Goal: Task Accomplishment & Management: Manage account settings

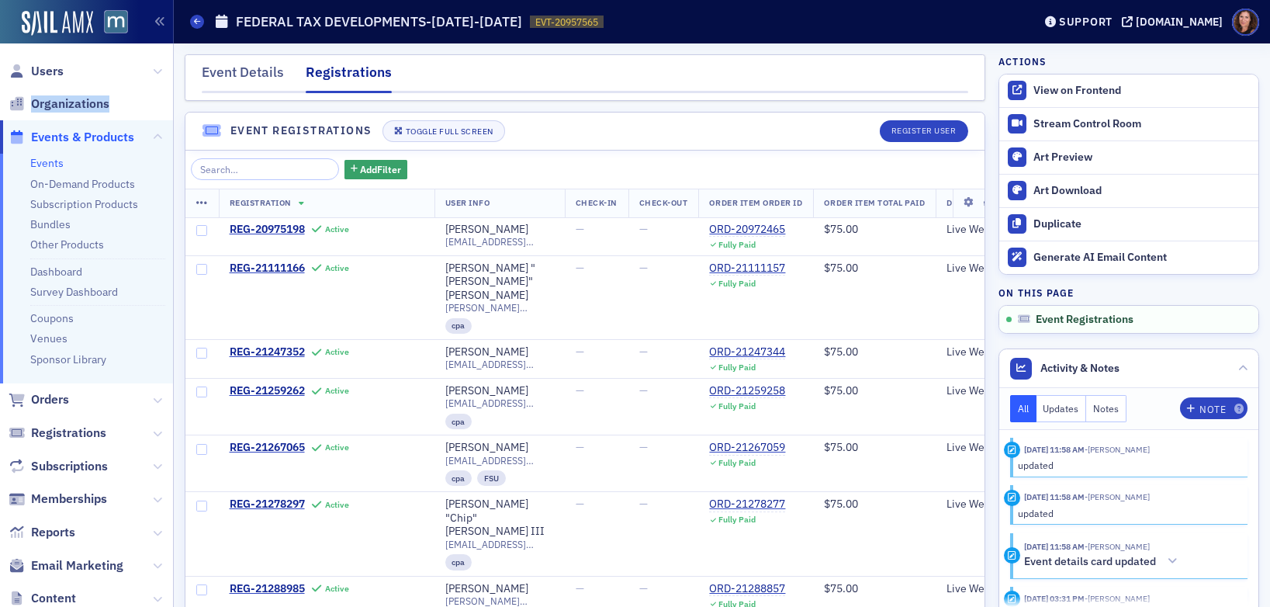
click at [50, 164] on link "Events" at bounding box center [46, 163] width 33 height 14
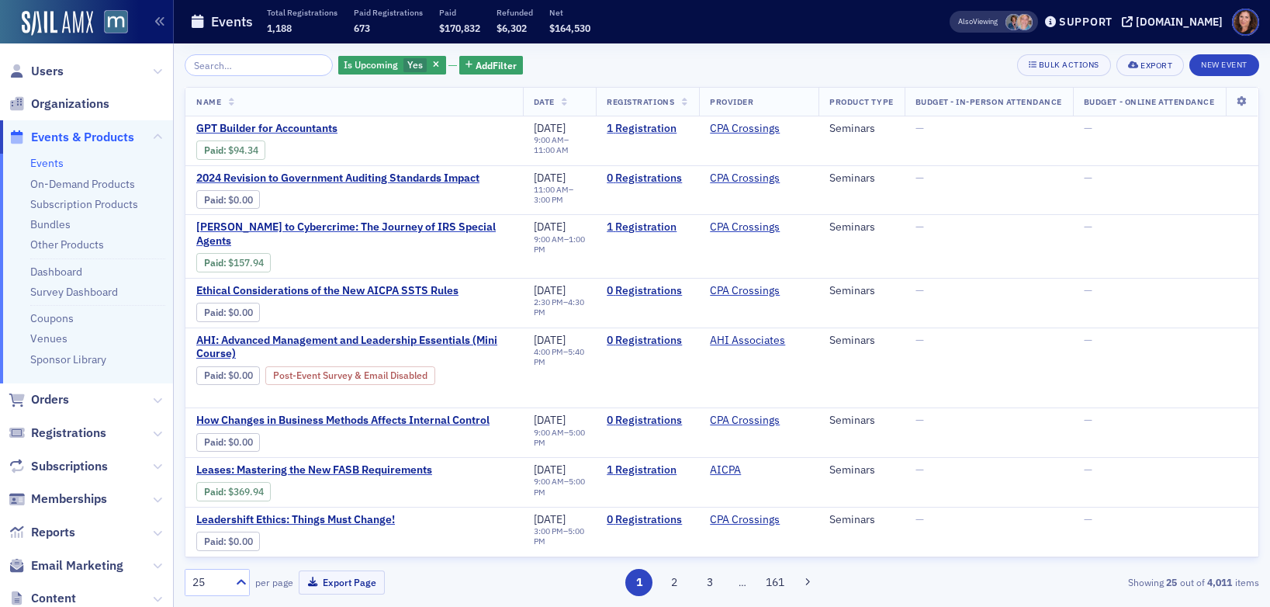
click at [279, 67] on input "search" at bounding box center [259, 65] width 148 height 22
click at [49, 73] on span "Users" at bounding box center [47, 71] width 33 height 17
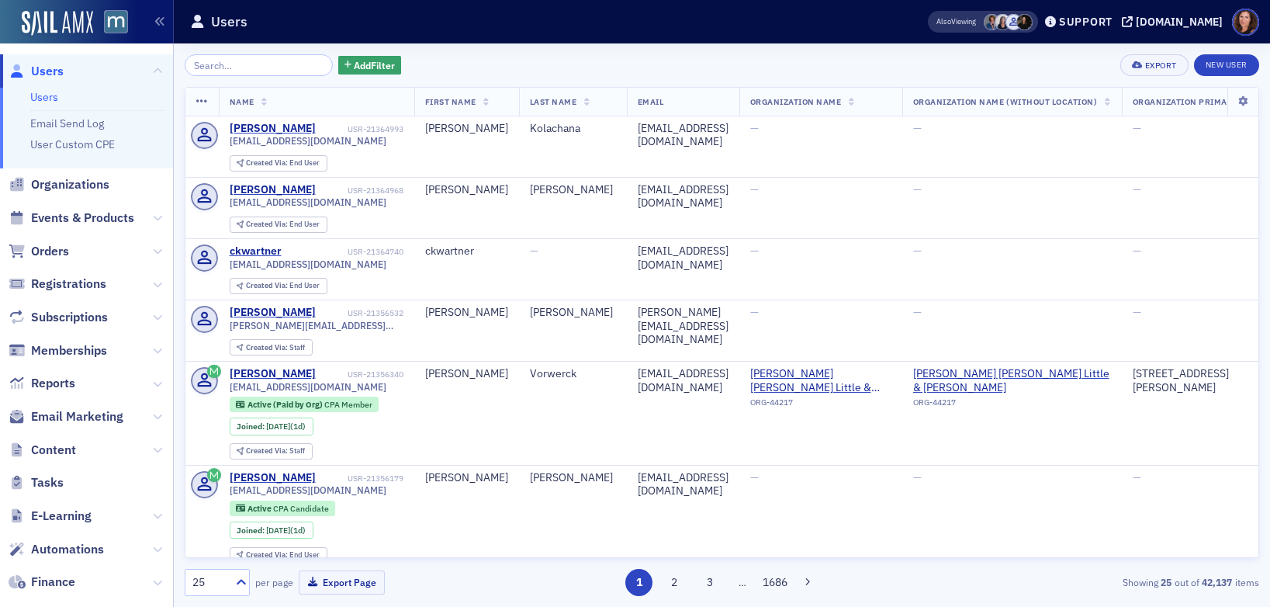
click at [213, 61] on input "search" at bounding box center [259, 65] width 148 height 22
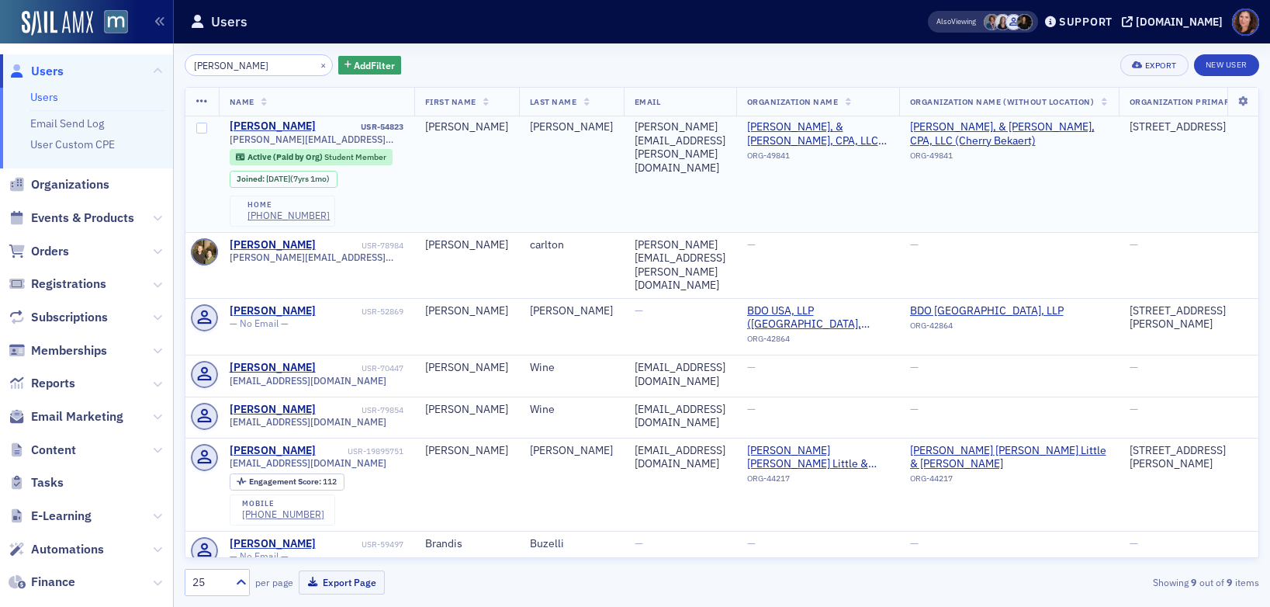
scroll to position [128, 0]
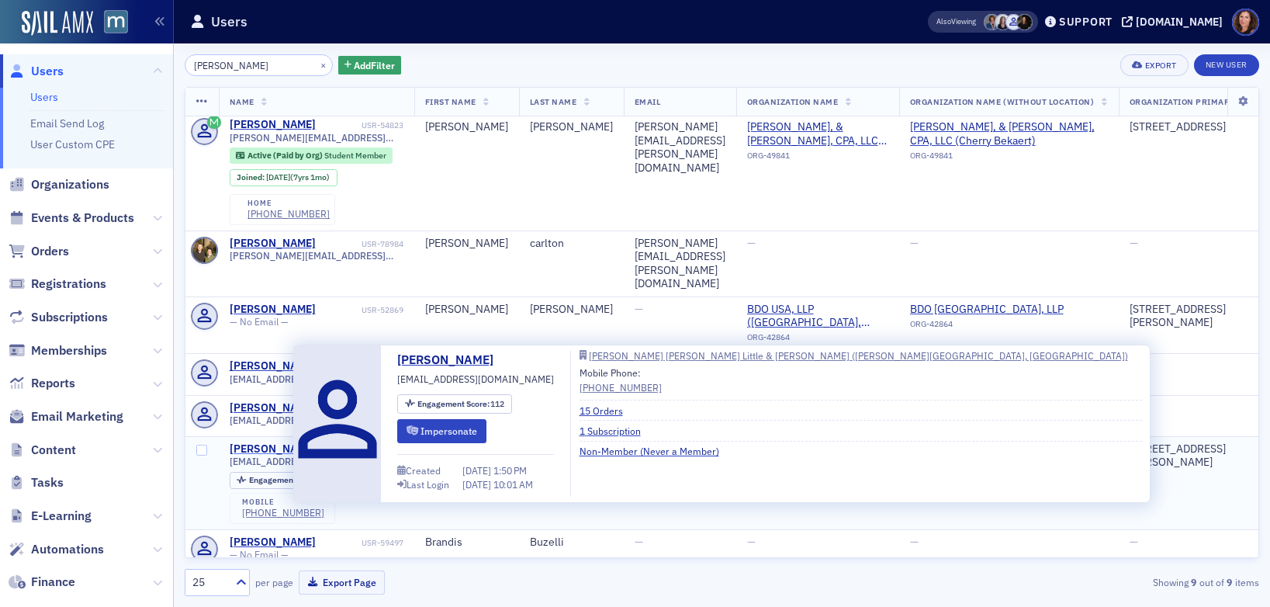
type input "Brandi"
click at [274, 442] on div "Brandi Selby" at bounding box center [273, 449] width 86 height 14
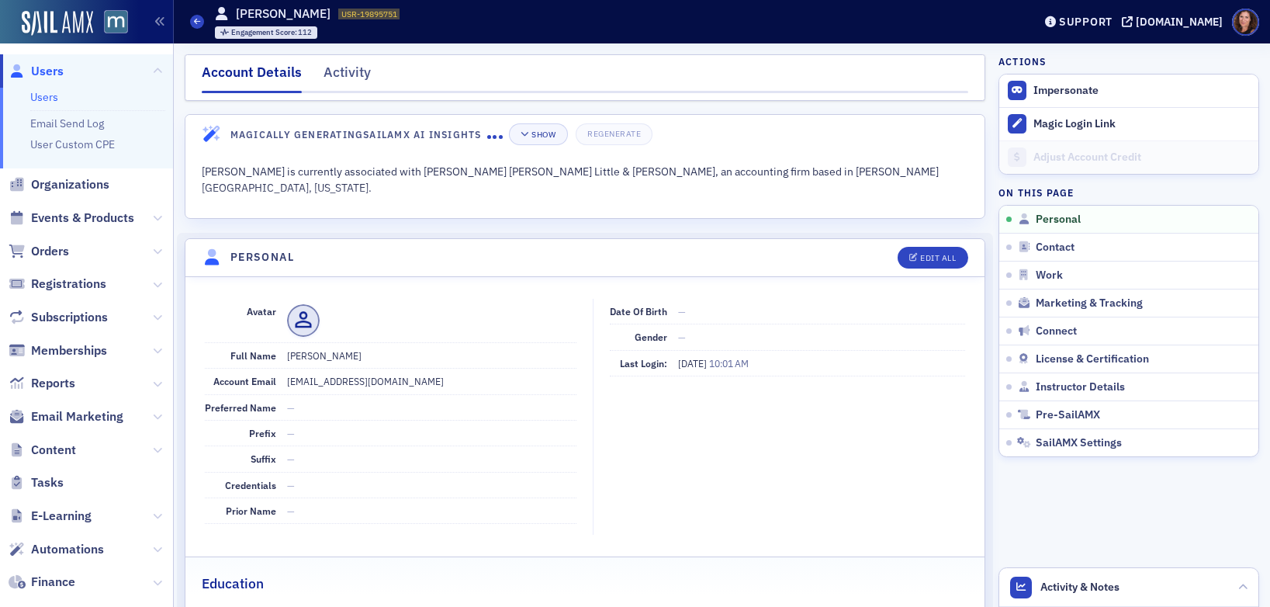
drag, startPoint x: 339, startPoint y: 71, endPoint x: 430, endPoint y: 99, distance: 95.2
click at [339, 71] on div "Activity" at bounding box center [347, 76] width 47 height 29
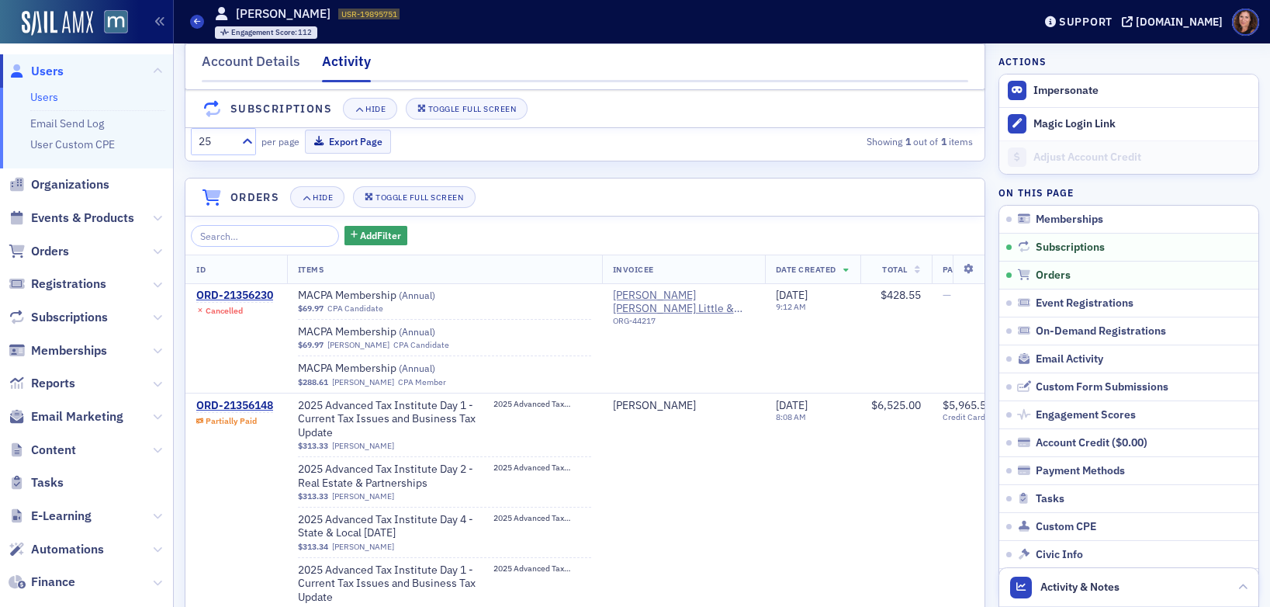
scroll to position [287, 0]
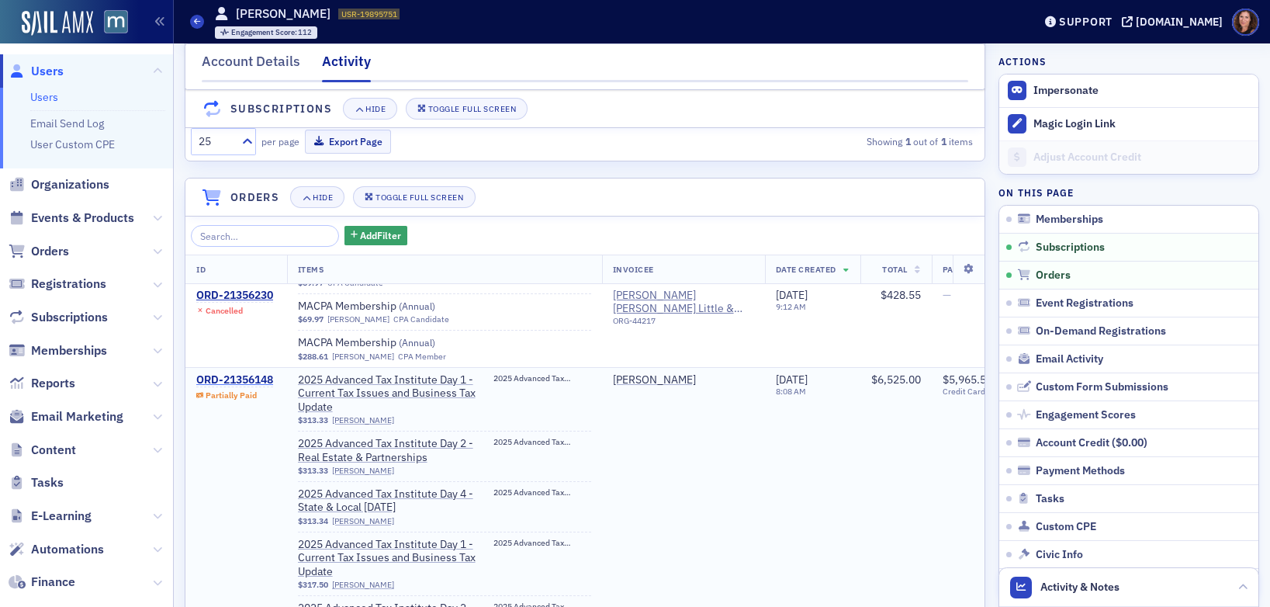
click at [249, 373] on div "ORD-21356148" at bounding box center [234, 380] width 77 height 14
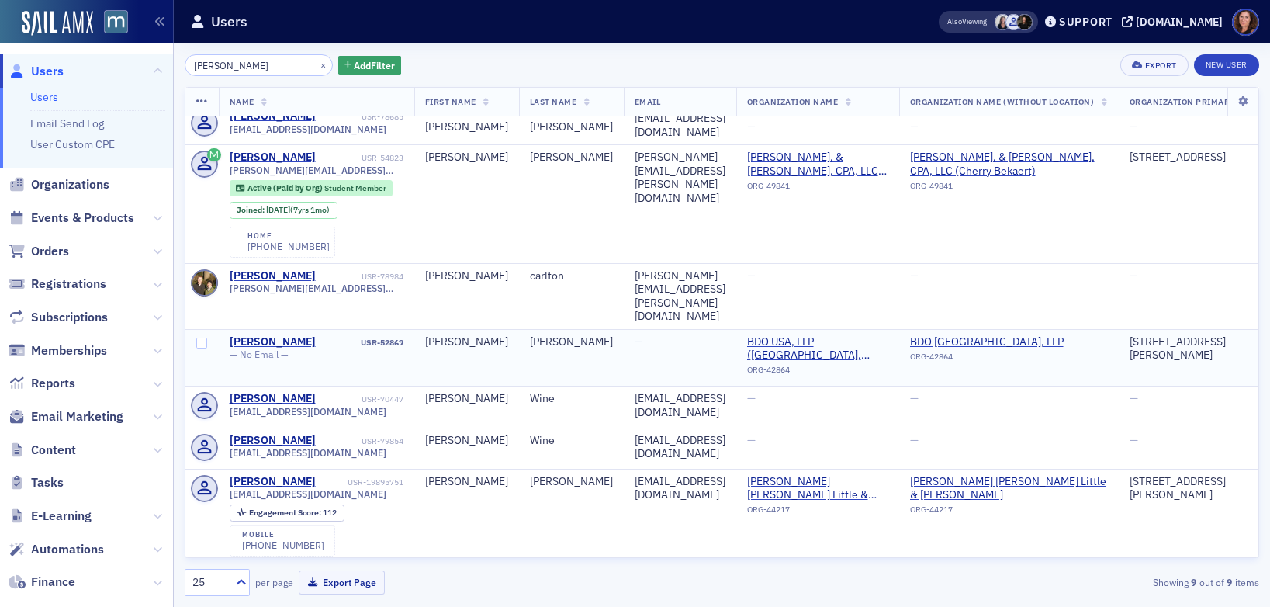
scroll to position [128, 0]
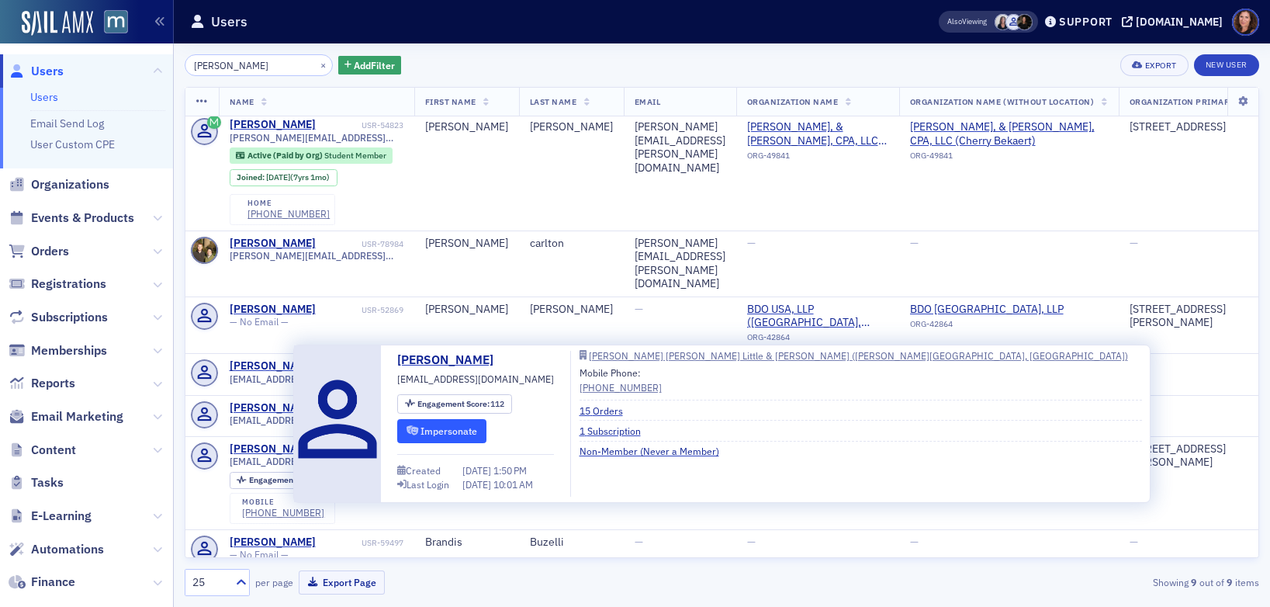
click at [445, 428] on button "Impersonate" at bounding box center [441, 431] width 89 height 24
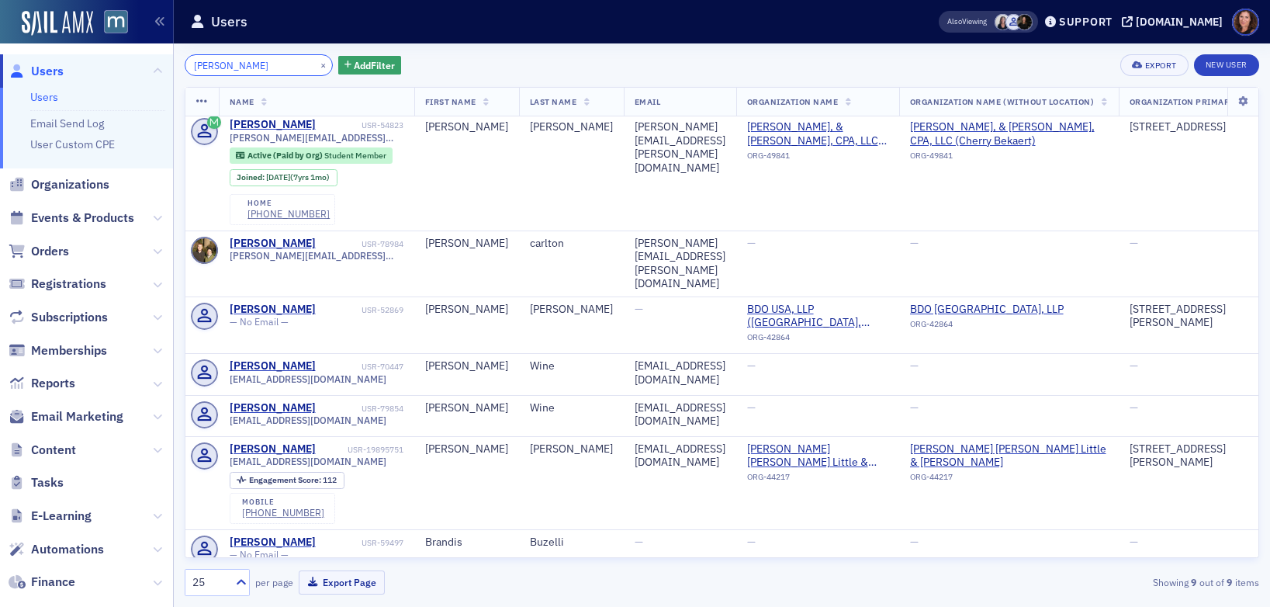
click at [212, 65] on input "Brandi" at bounding box center [259, 65] width 148 height 22
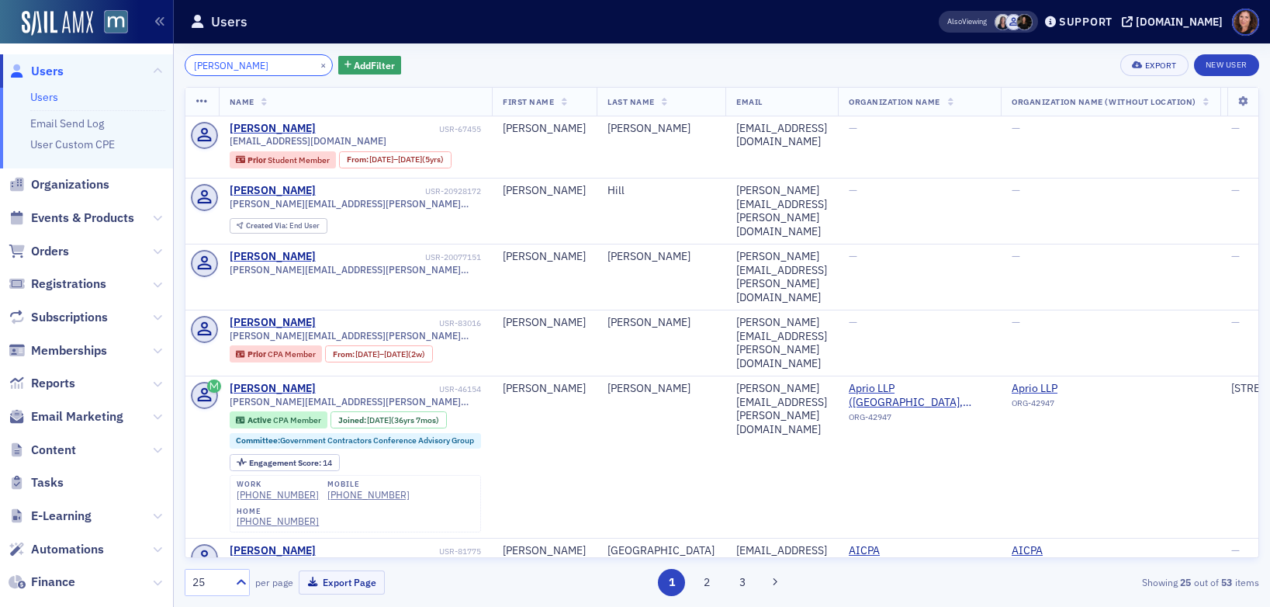
click at [269, 65] on input "teresa" at bounding box center [259, 65] width 148 height 22
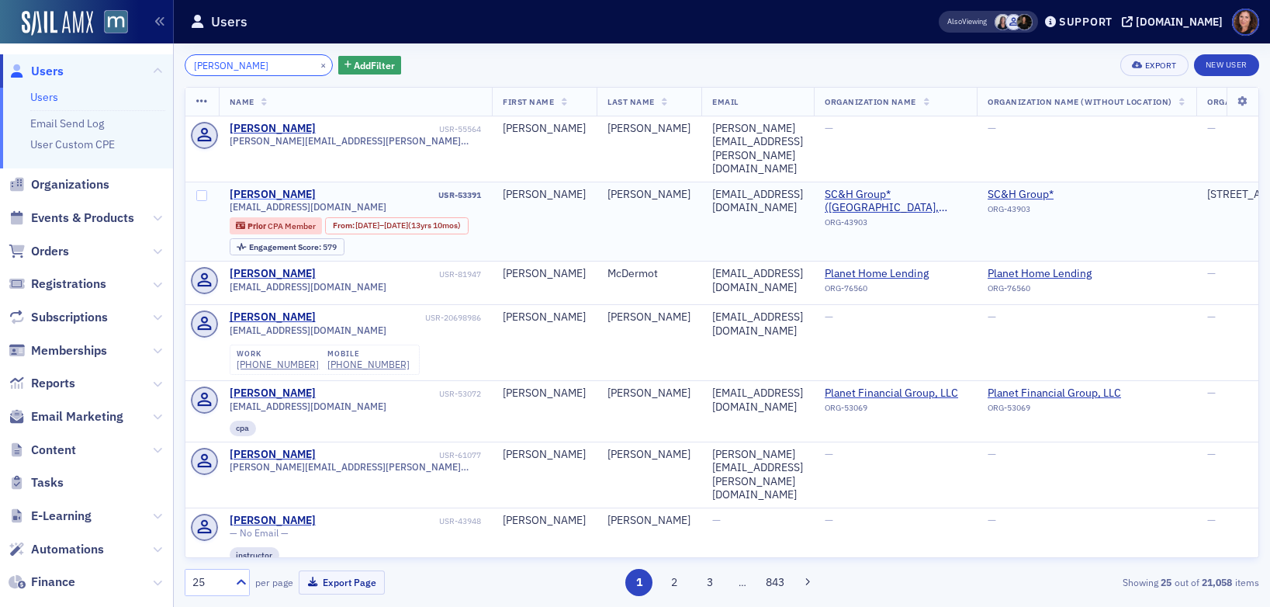
type input "teresa m"
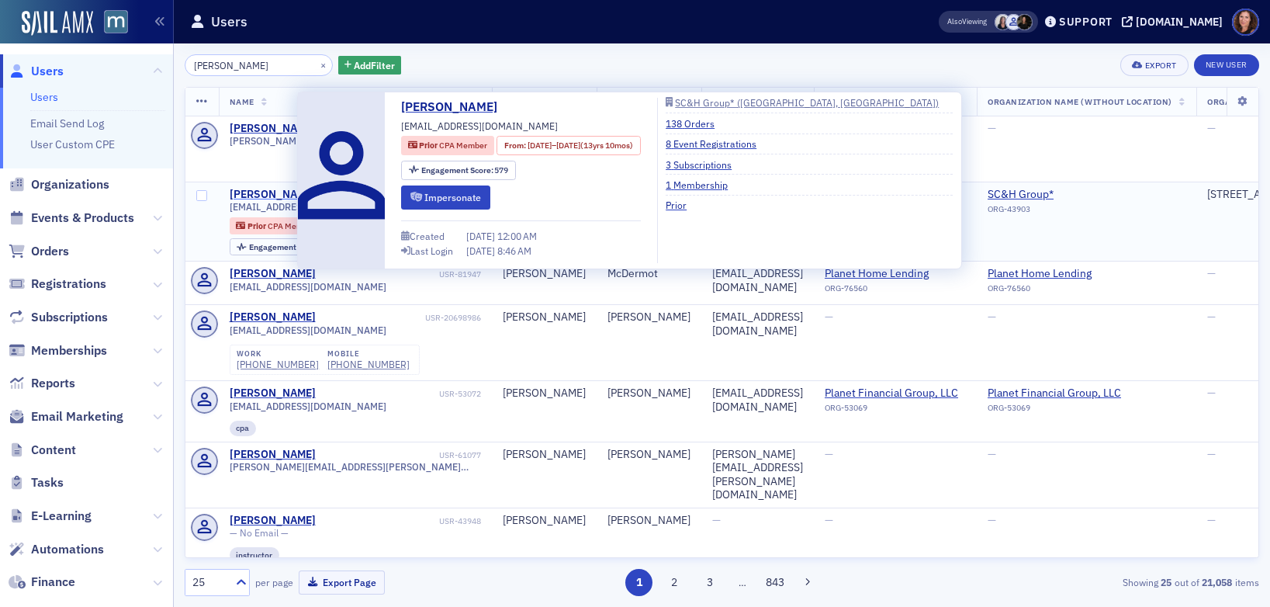
click at [261, 188] on div "[PERSON_NAME]" at bounding box center [273, 195] width 86 height 14
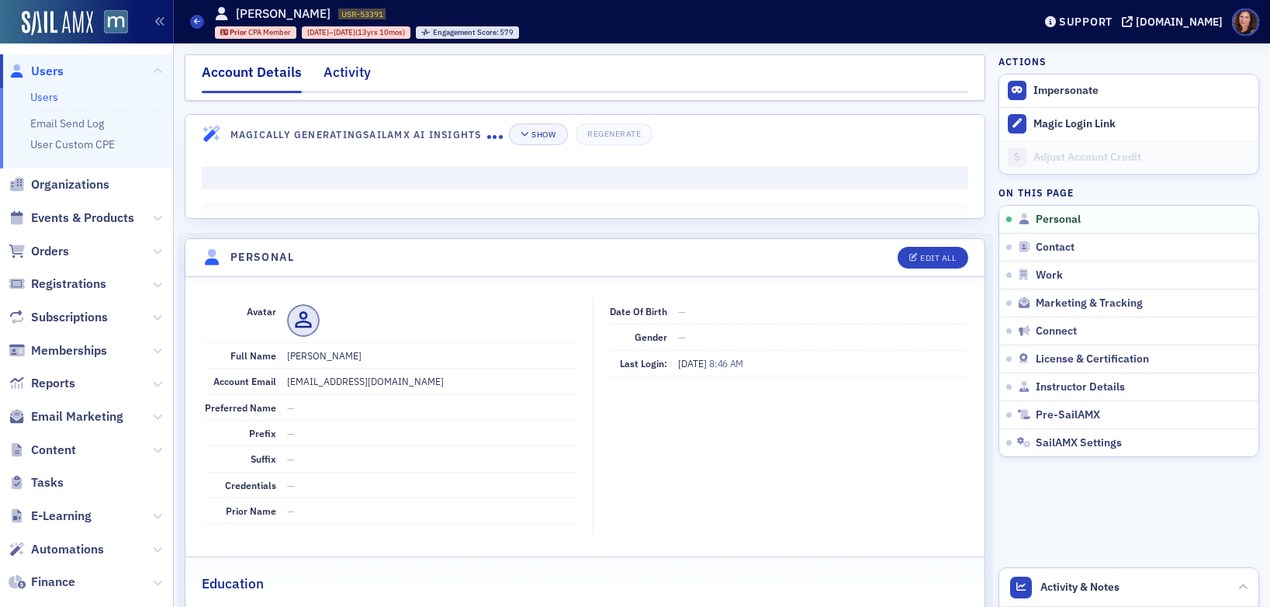
click at [347, 71] on div "Activity" at bounding box center [347, 76] width 47 height 29
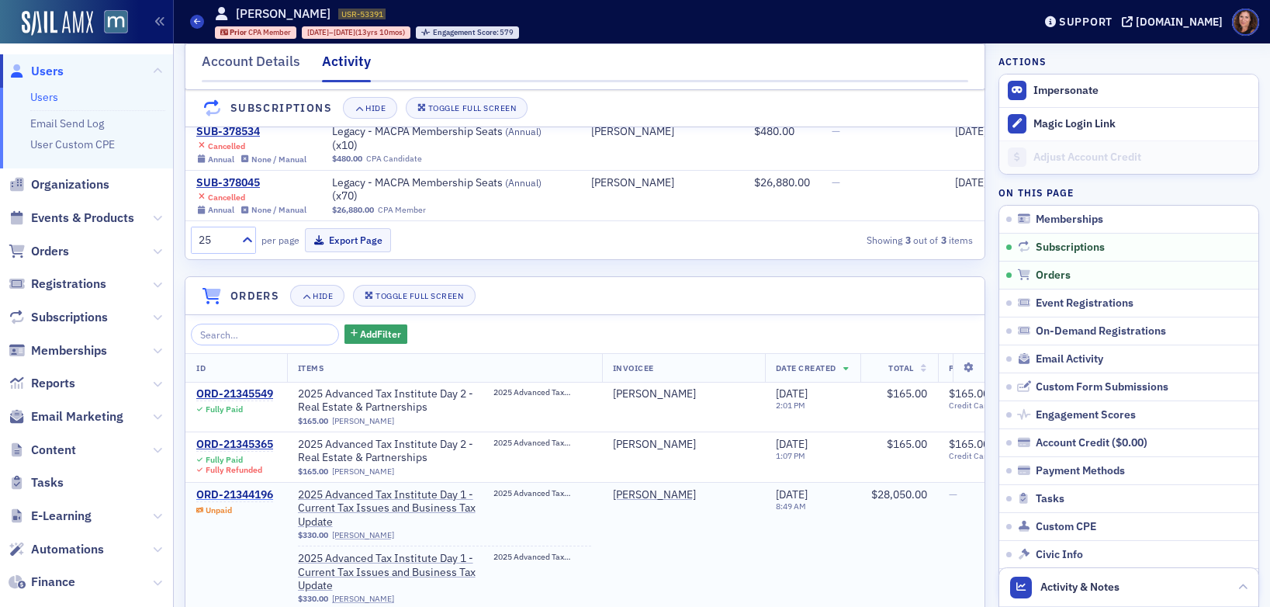
click at [235, 494] on div "ORD-21344196" at bounding box center [234, 495] width 77 height 14
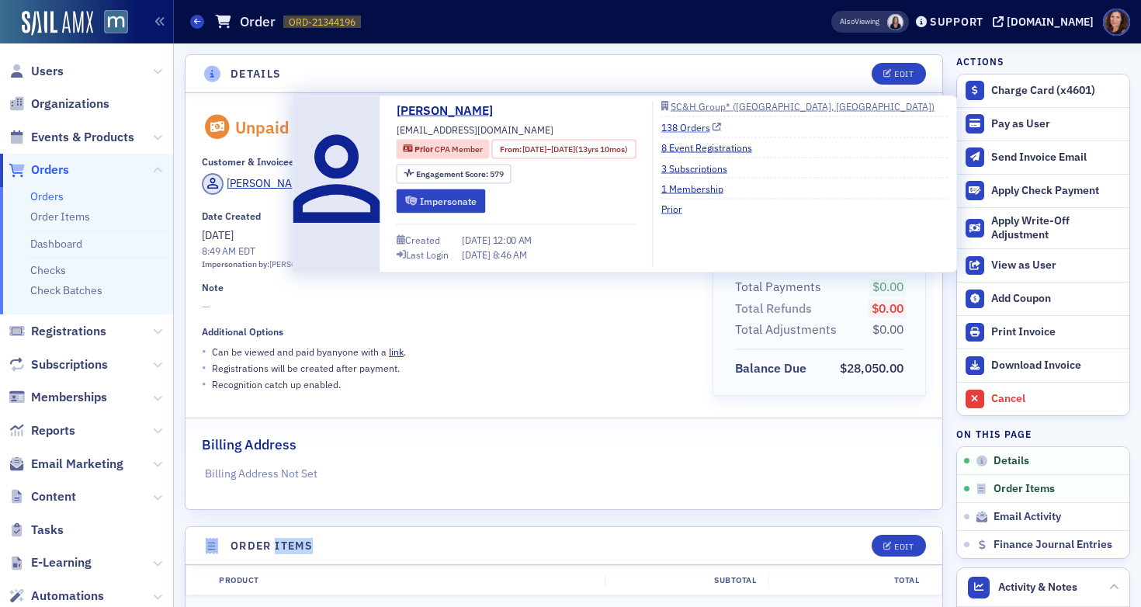
click at [719, 129] on link "138 Orders" at bounding box center [691, 127] width 61 height 14
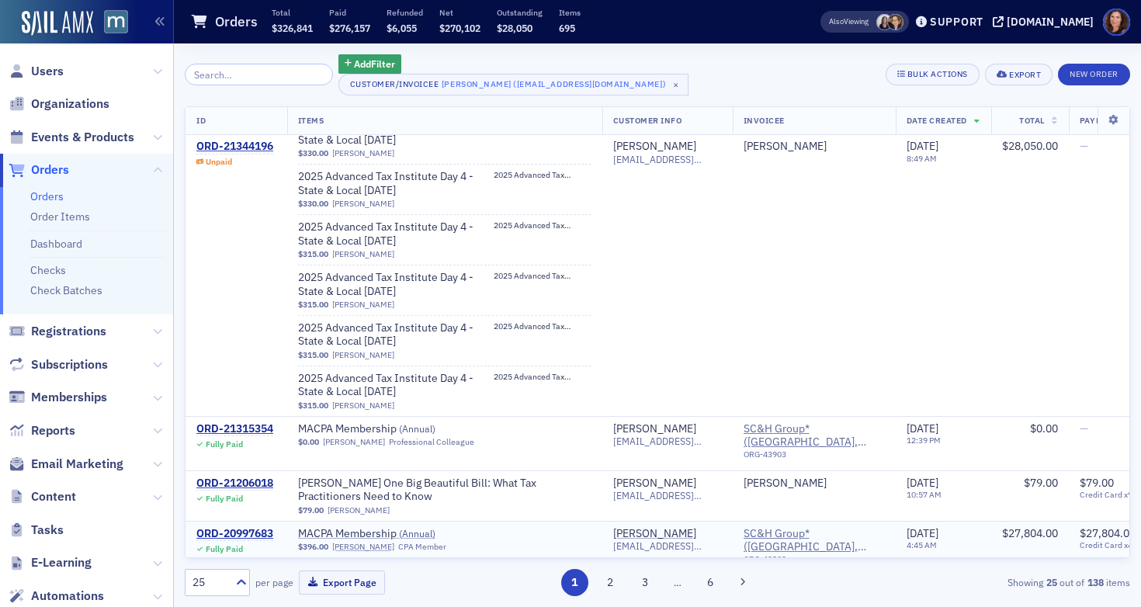
scroll to position [4742, 0]
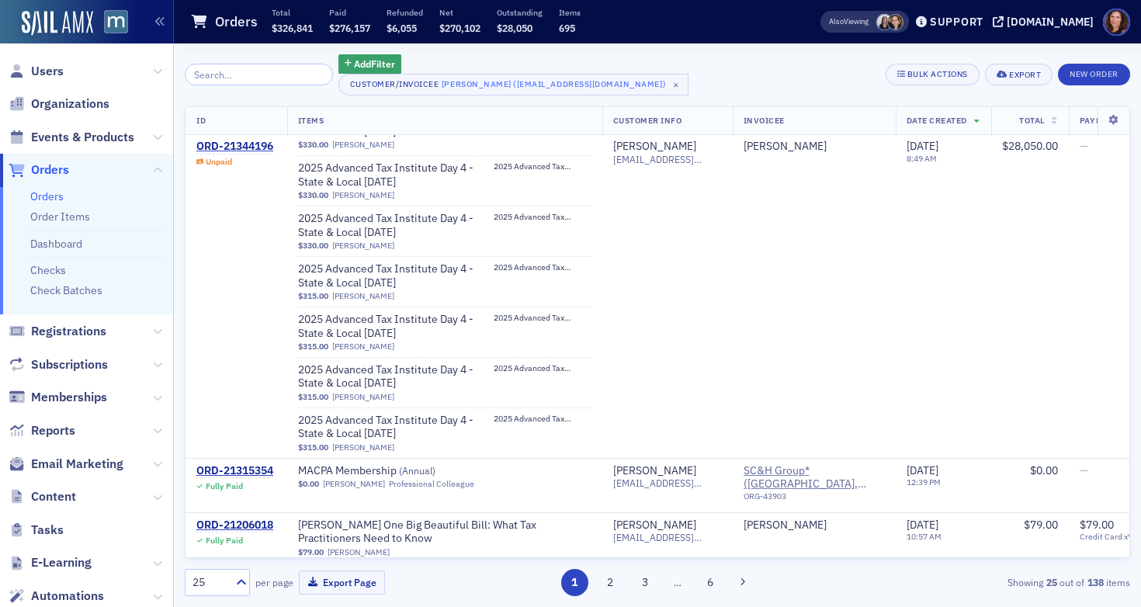
click at [602, 120] on th "Customer Info" at bounding box center [667, 121] width 130 height 29
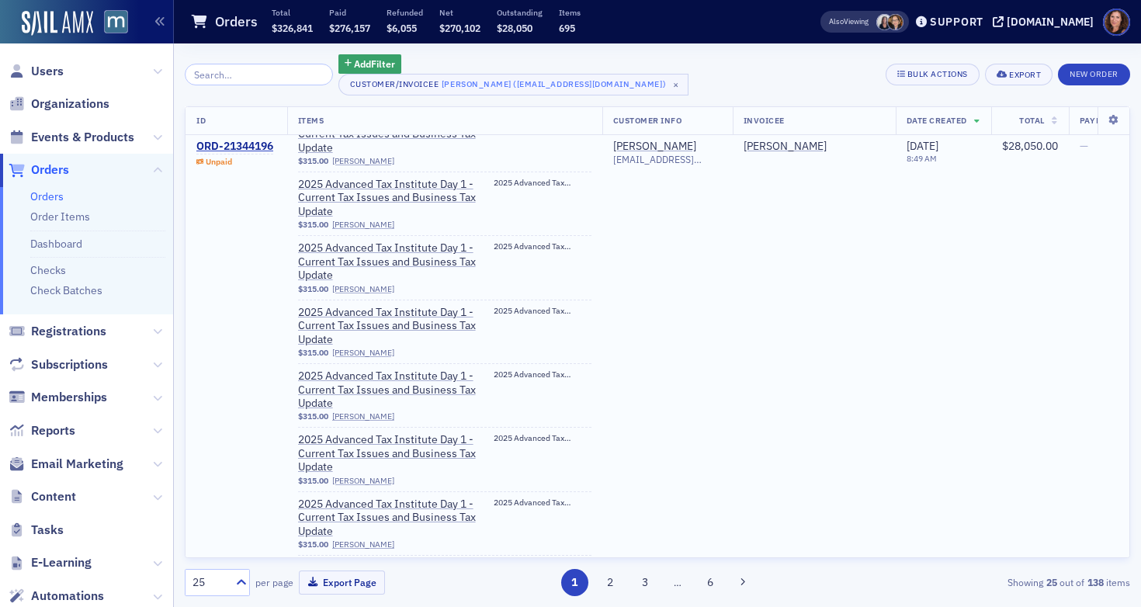
scroll to position [2430, 0]
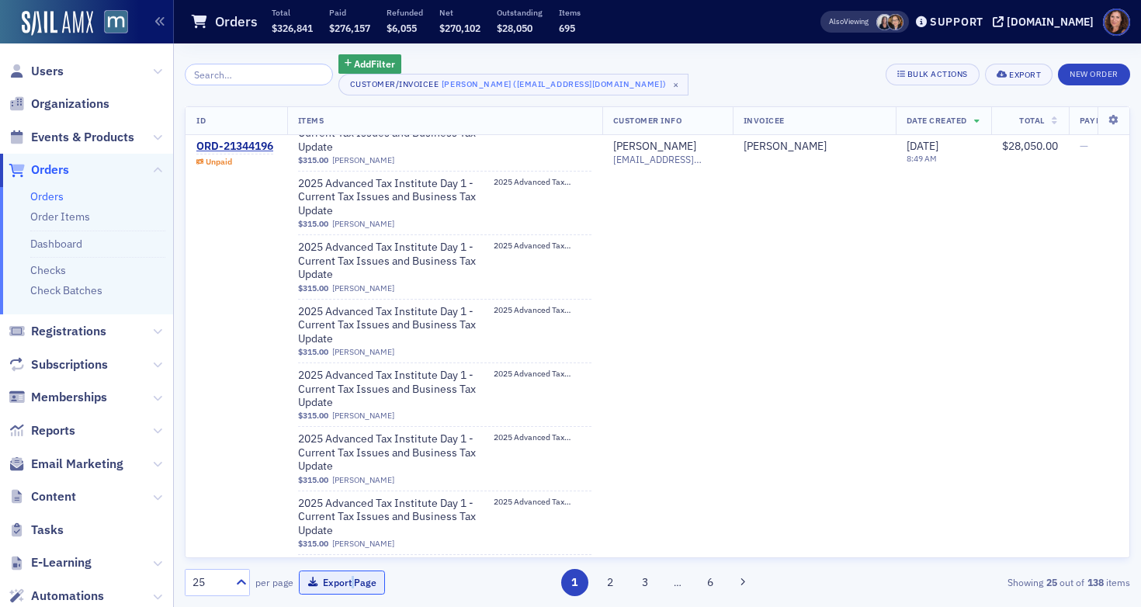
click at [325, 581] on button "Export Page" at bounding box center [342, 582] width 86 height 24
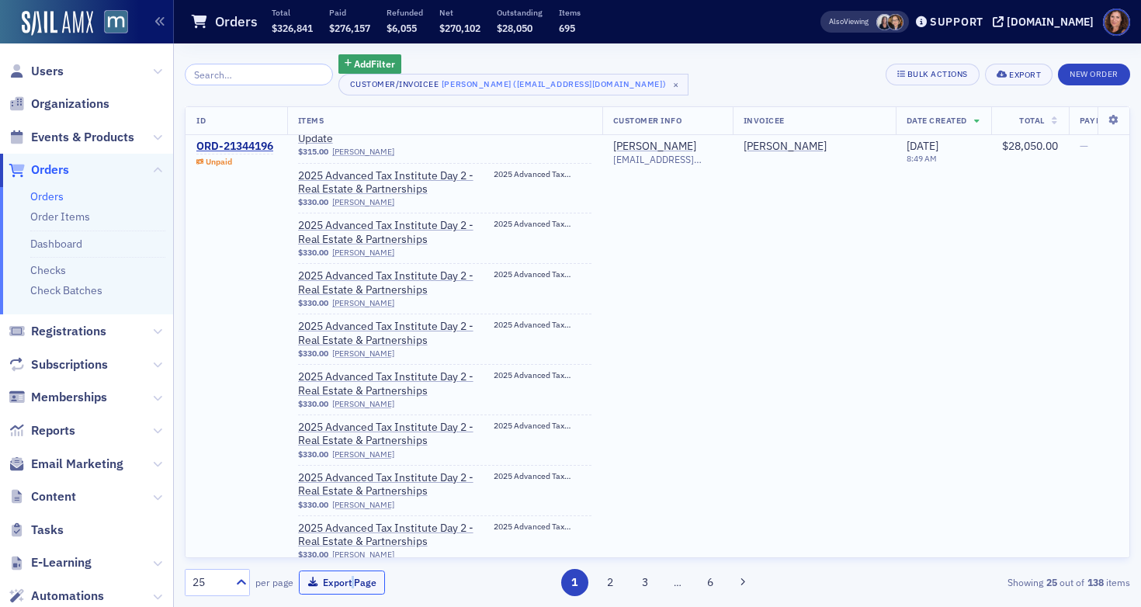
scroll to position [2896, 0]
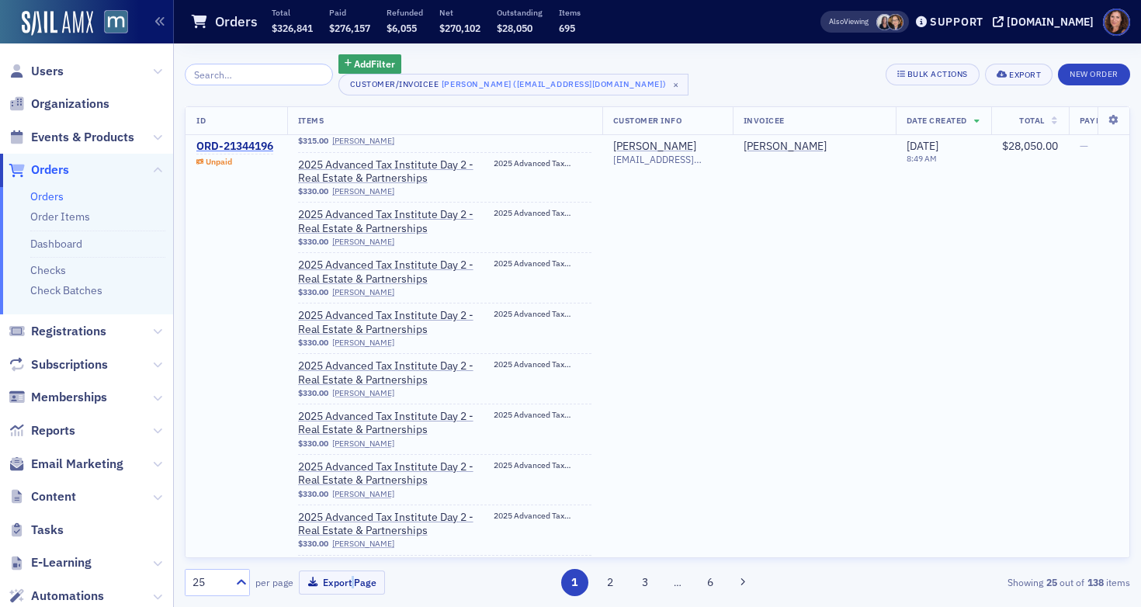
click at [245, 146] on div "ORD-21344196" at bounding box center [234, 147] width 77 height 14
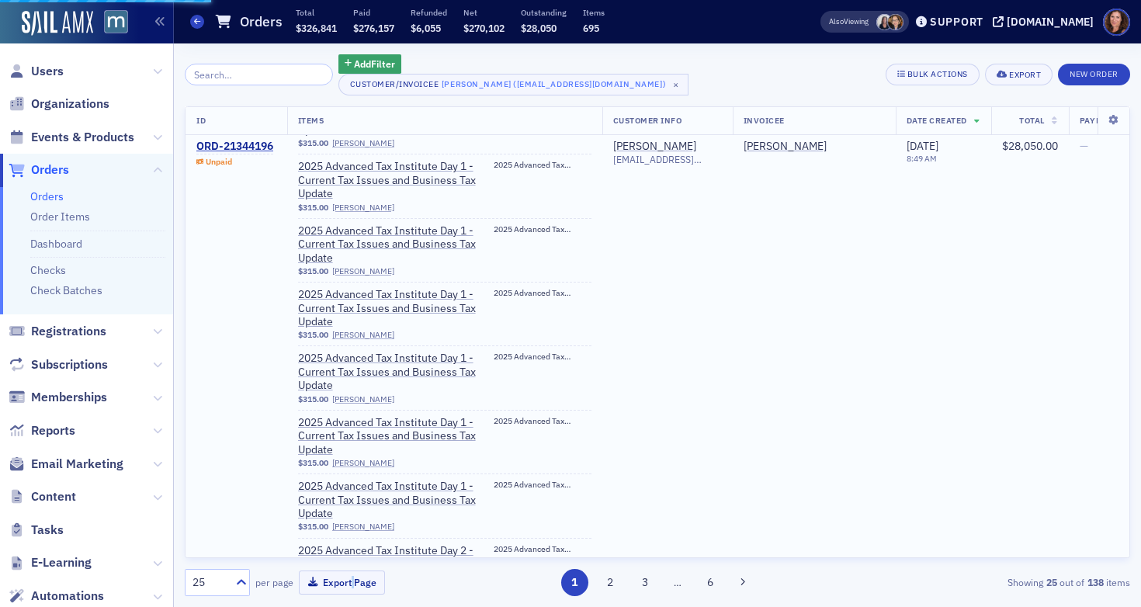
scroll to position [2121, 0]
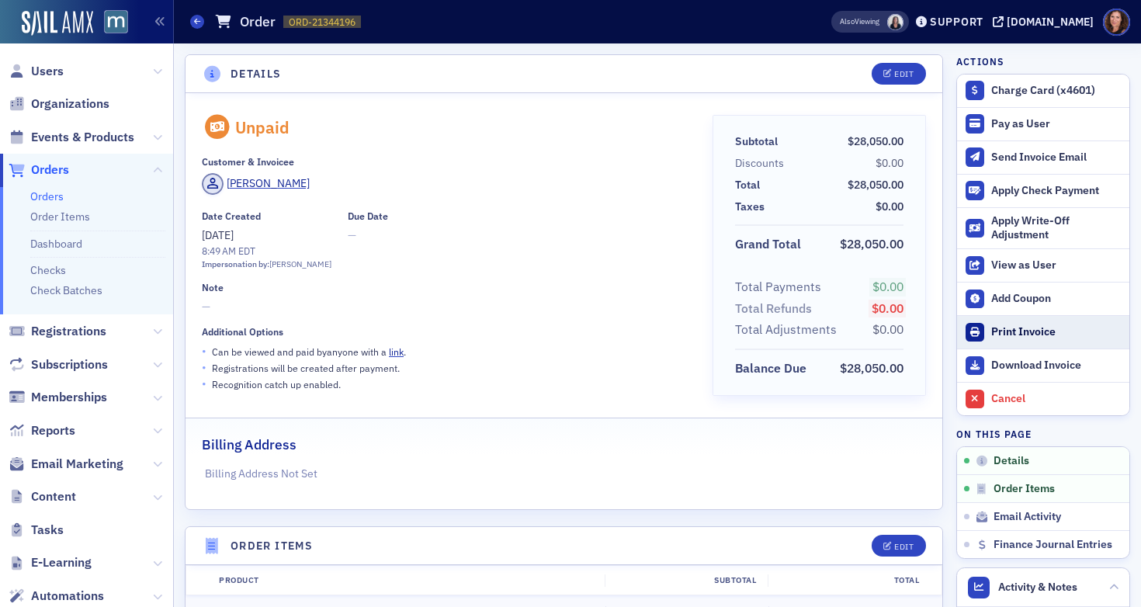
click at [1003, 332] on div "Print Invoice" at bounding box center [1056, 332] width 130 height 14
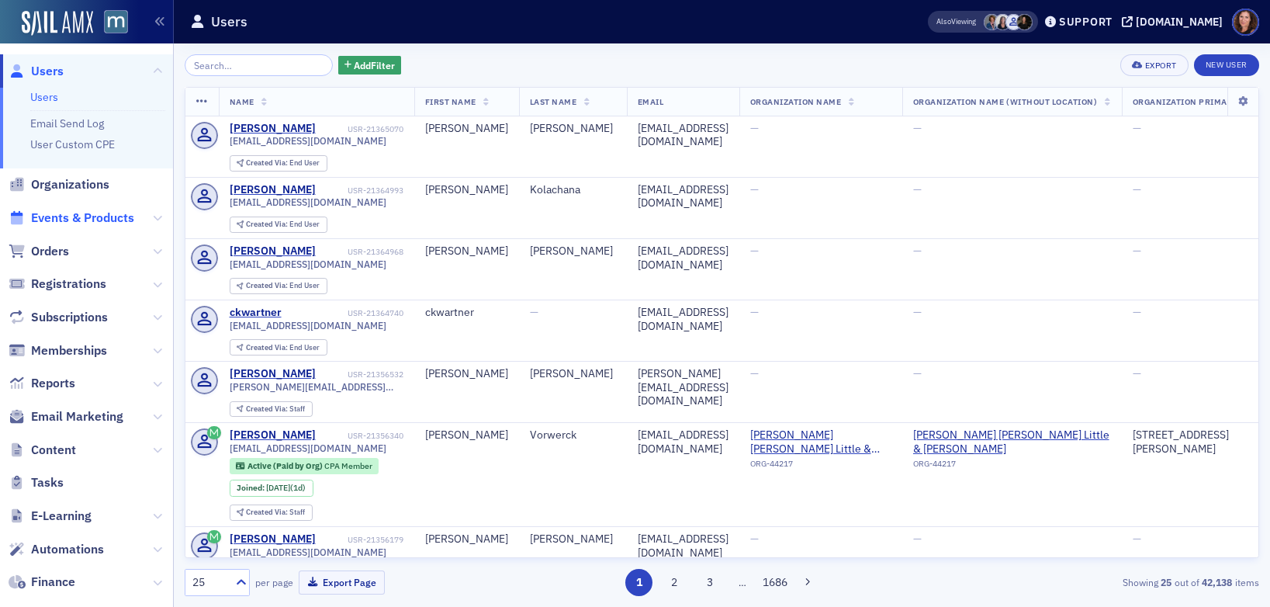
click at [95, 224] on span "Events & Products" at bounding box center [82, 218] width 103 height 17
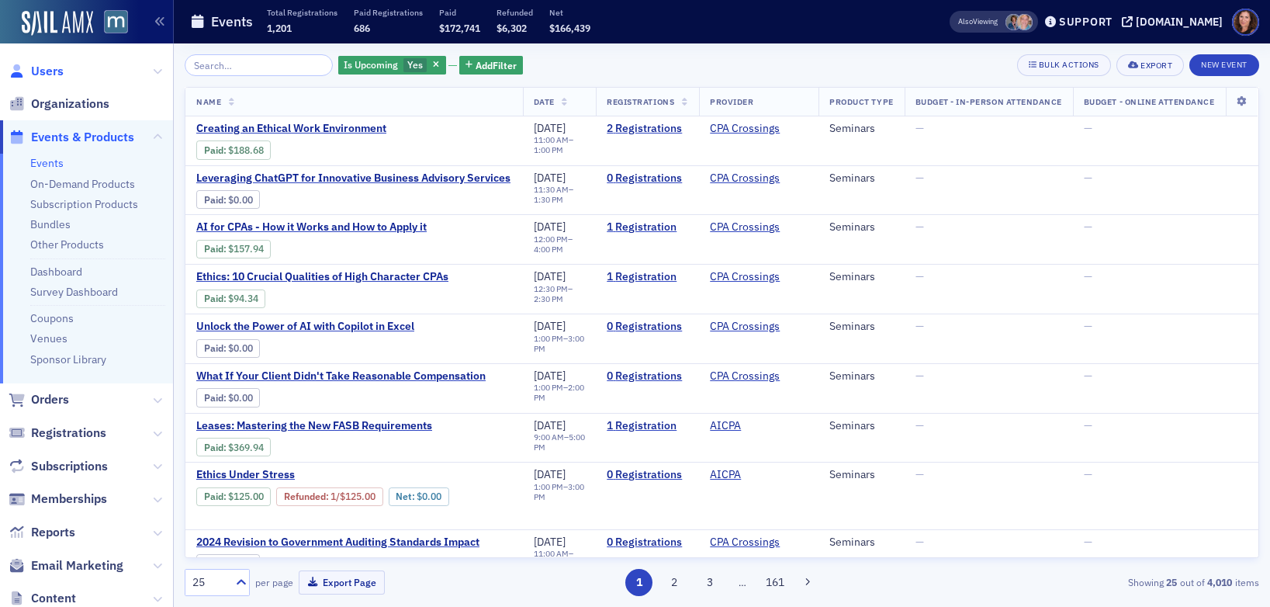
click at [36, 71] on span "Users" at bounding box center [47, 71] width 33 height 17
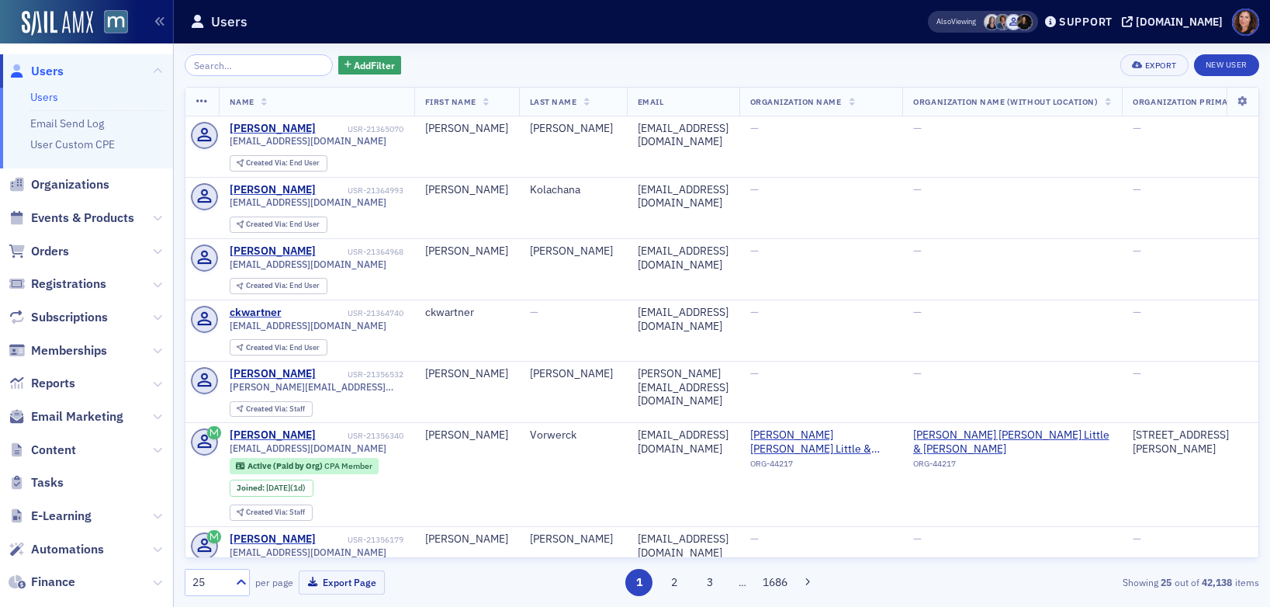
click at [243, 64] on input "search" at bounding box center [259, 65] width 148 height 22
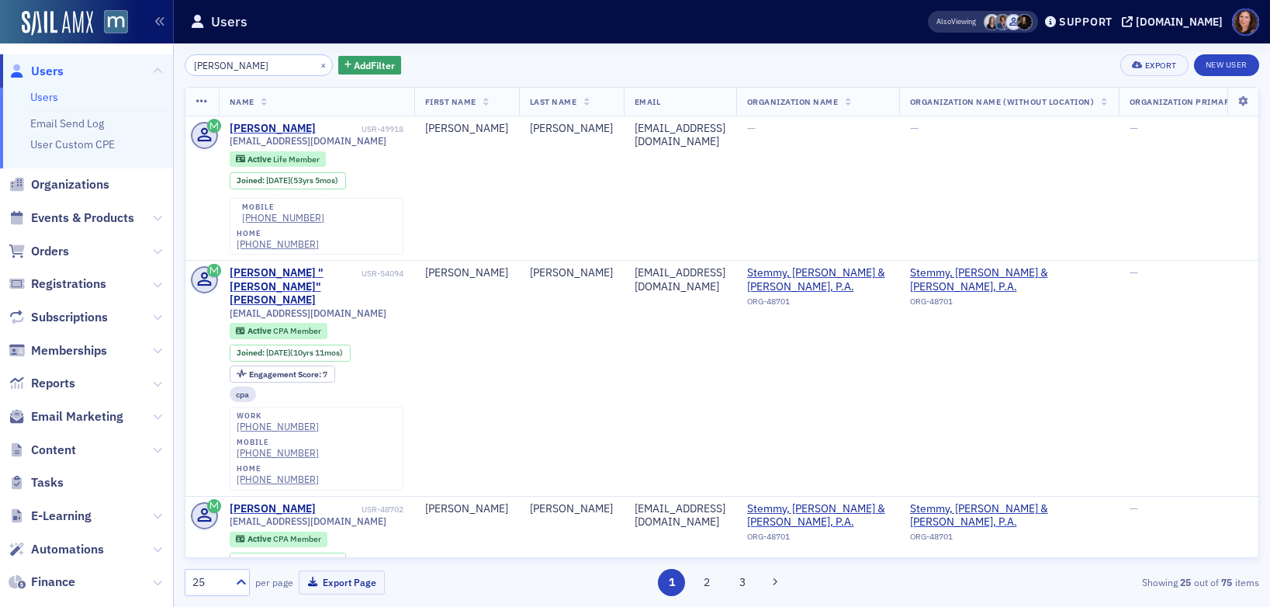
click at [208, 63] on input "morris" at bounding box center [259, 65] width 148 height 22
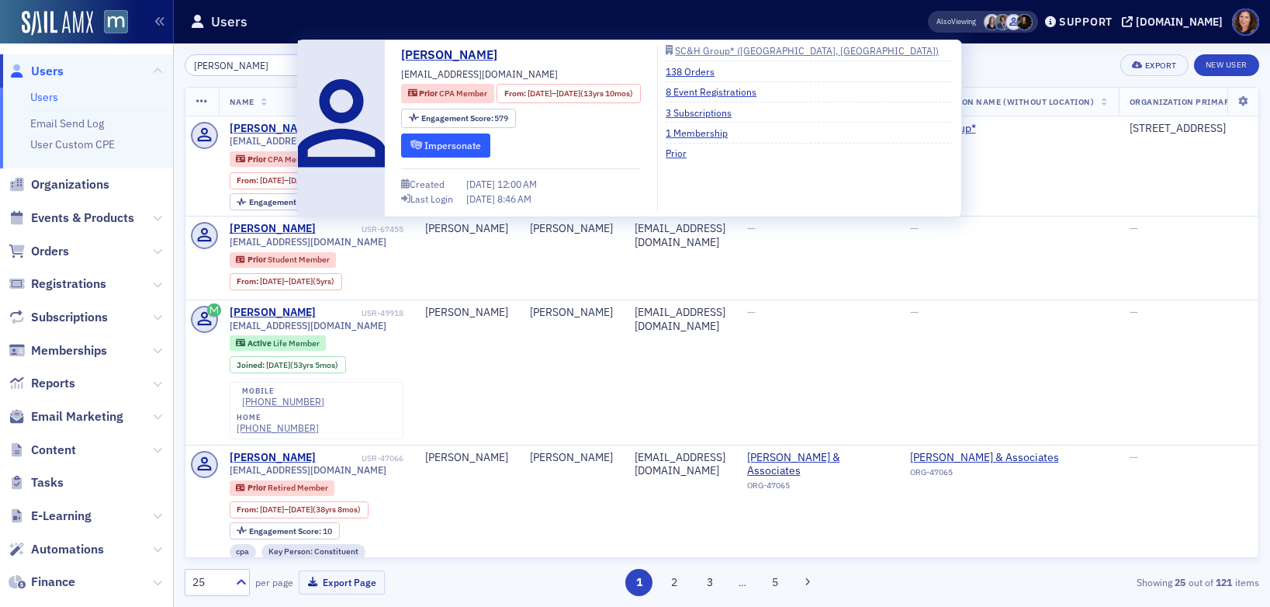
type input "teresa morris"
click at [470, 152] on button "Impersonate" at bounding box center [445, 145] width 89 height 24
click at [463, 144] on button "Impersonate" at bounding box center [445, 145] width 89 height 24
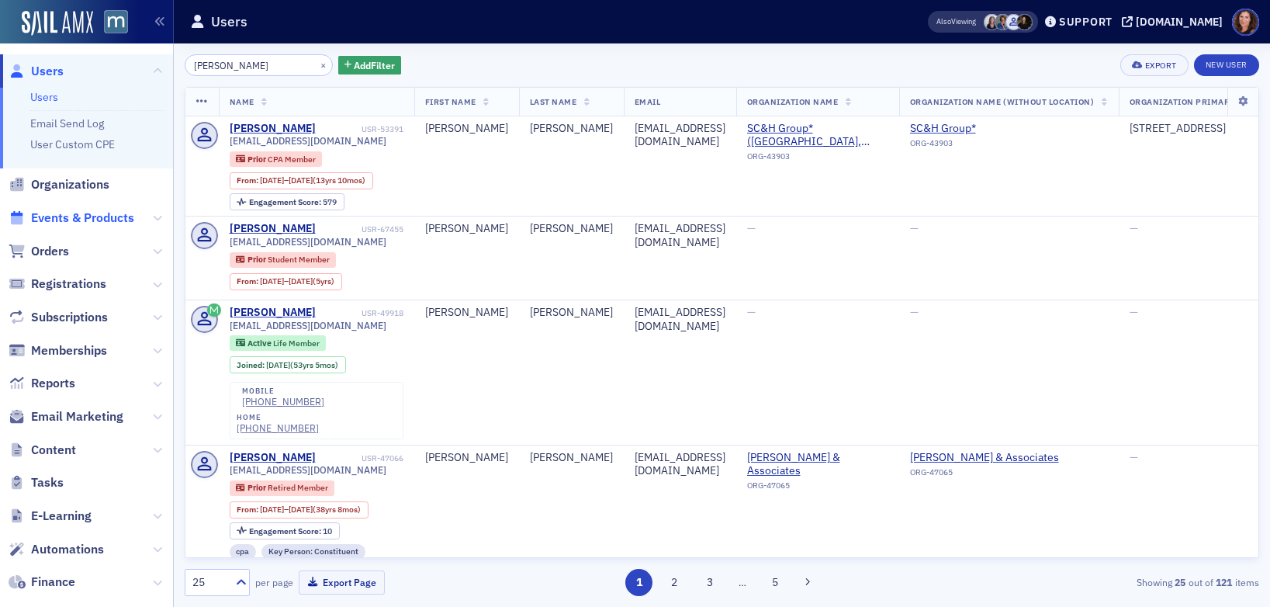
drag, startPoint x: 69, startPoint y: 217, endPoint x: 98, endPoint y: 212, distance: 29.1
click at [69, 217] on span "Events & Products" at bounding box center [82, 218] width 103 height 17
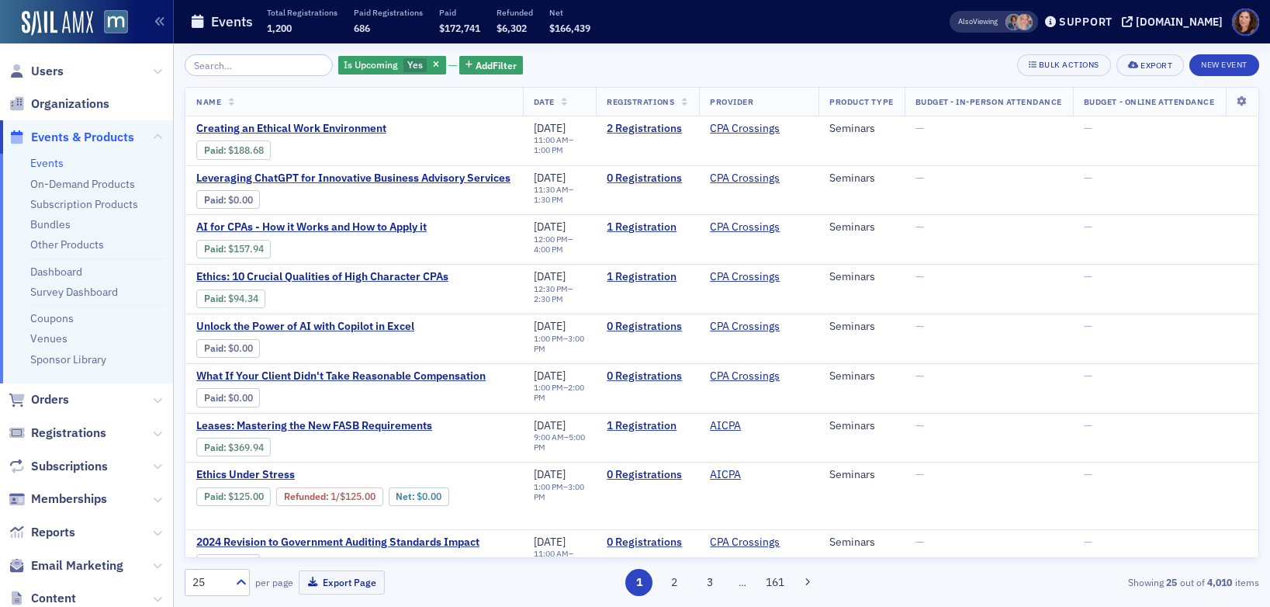
click at [274, 68] on input "search" at bounding box center [259, 65] width 148 height 22
click at [47, 165] on link "Events" at bounding box center [46, 163] width 33 height 14
click at [42, 163] on link "Events" at bounding box center [46, 163] width 33 height 14
